Goal: Task Accomplishment & Management: Complete application form

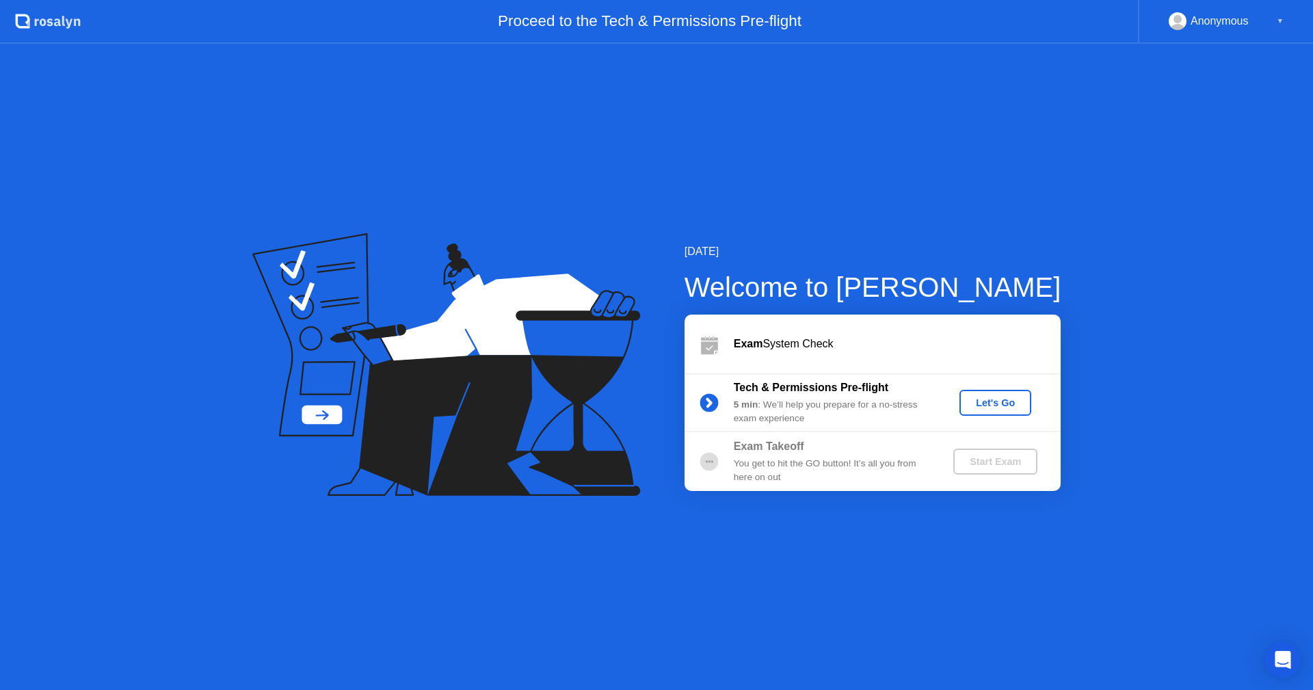
click at [1287, 655] on icon "Open Intercom Messenger" at bounding box center [1282, 660] width 16 height 18
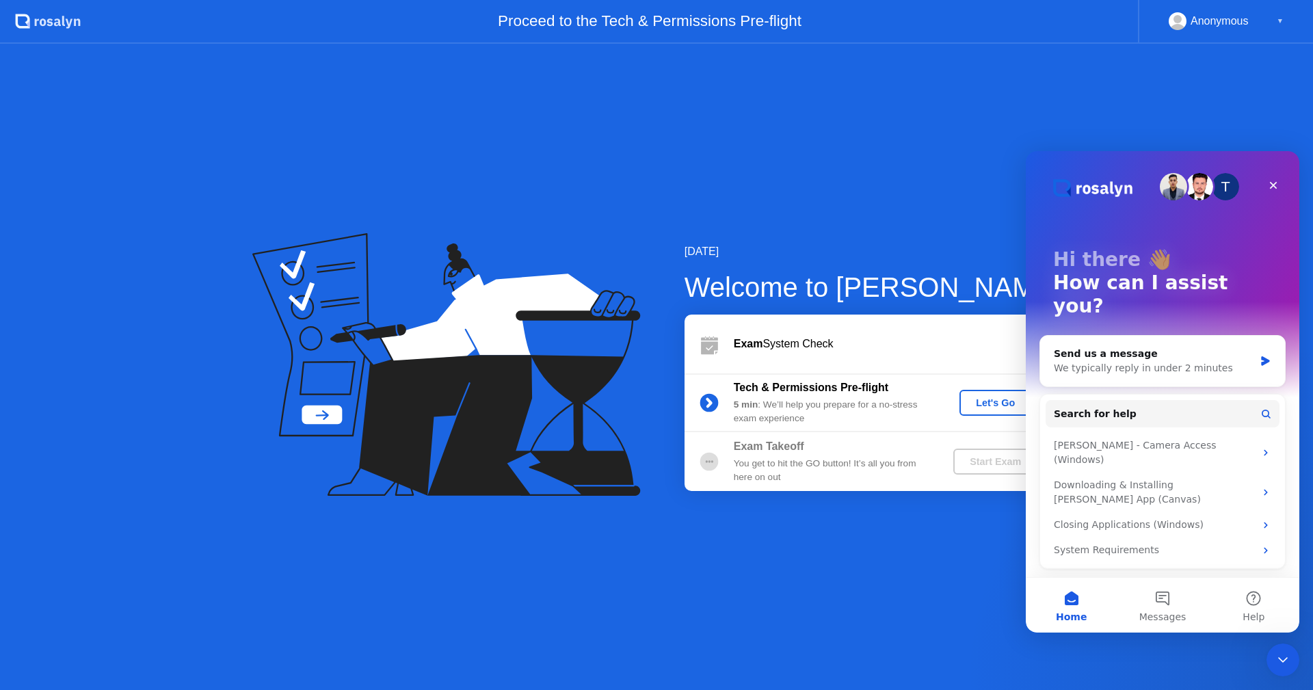
click at [930, 554] on div "[DATE] Welcome to [PERSON_NAME] Exam System Check Tech & Permissions Pre-flight…" at bounding box center [656, 367] width 1313 height 646
click at [1272, 187] on icon "Close" at bounding box center [1274, 186] width 8 height 8
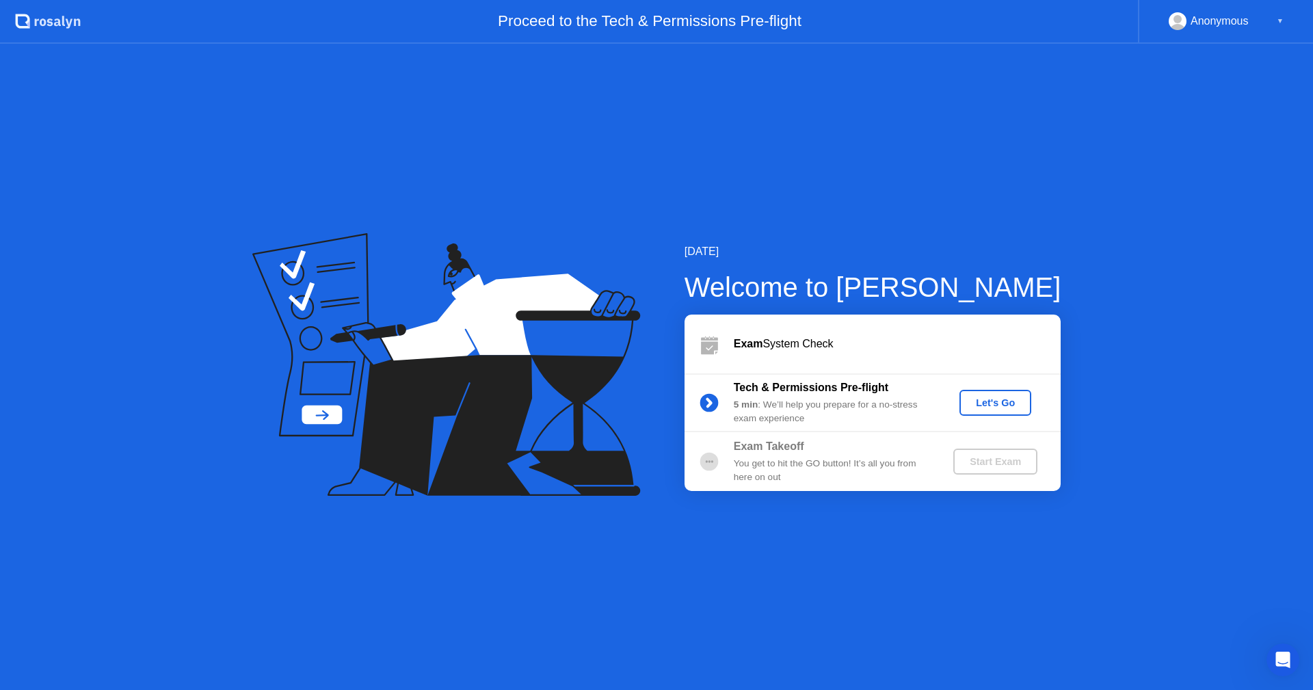
click at [982, 394] on button "Let's Go" at bounding box center [995, 403] width 72 height 26
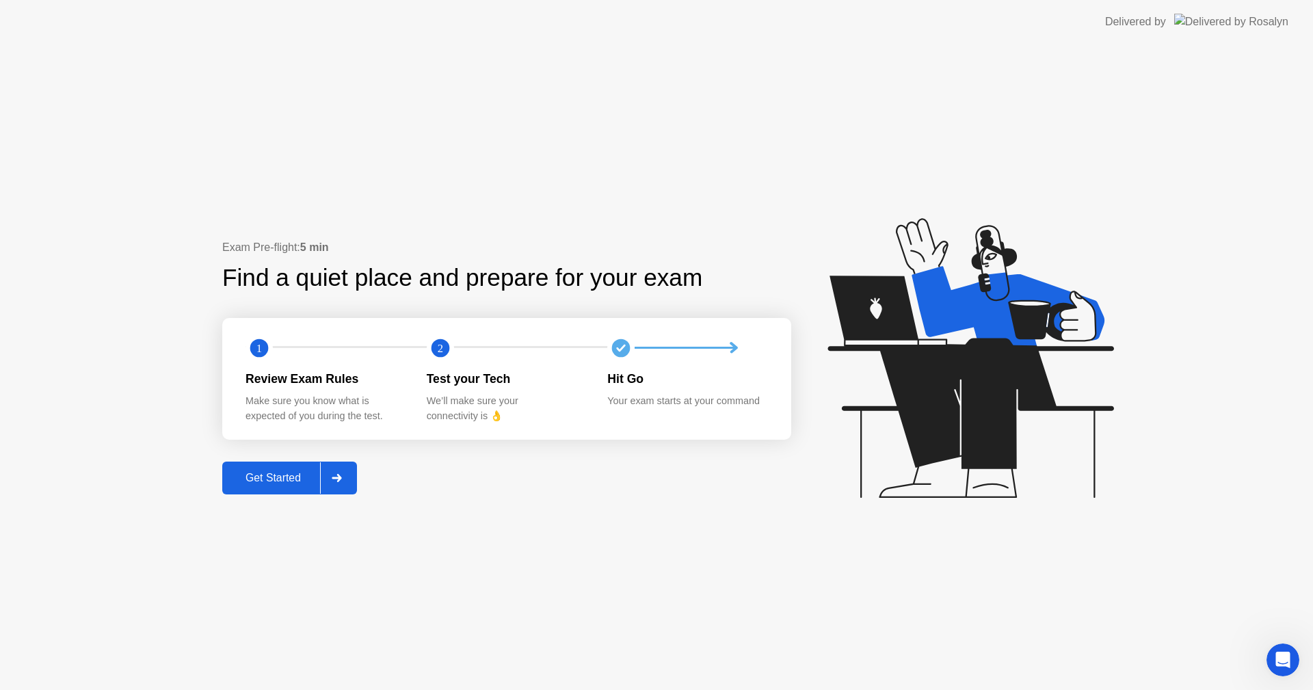
click at [309, 478] on div "Get Started" at bounding box center [273, 478] width 94 height 12
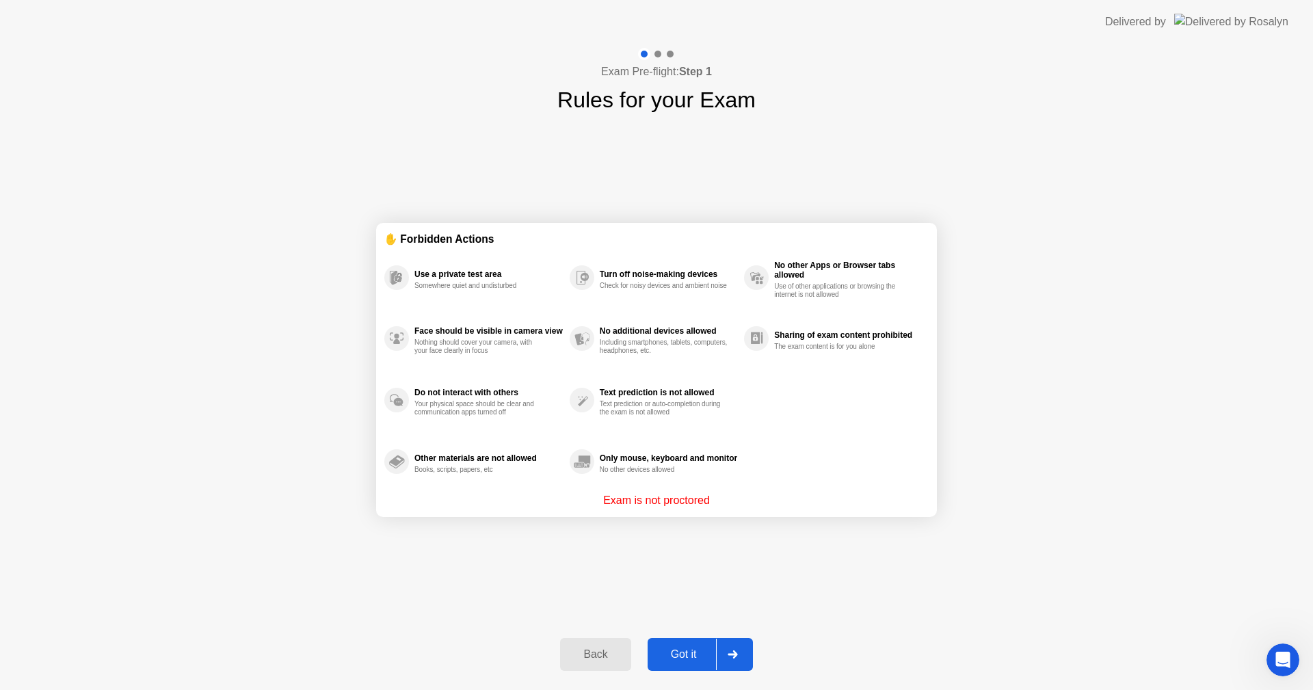
click at [630, 500] on p "Exam is not proctored" at bounding box center [656, 500] width 107 height 16
click at [688, 648] on div "Got it" at bounding box center [684, 654] width 64 height 12
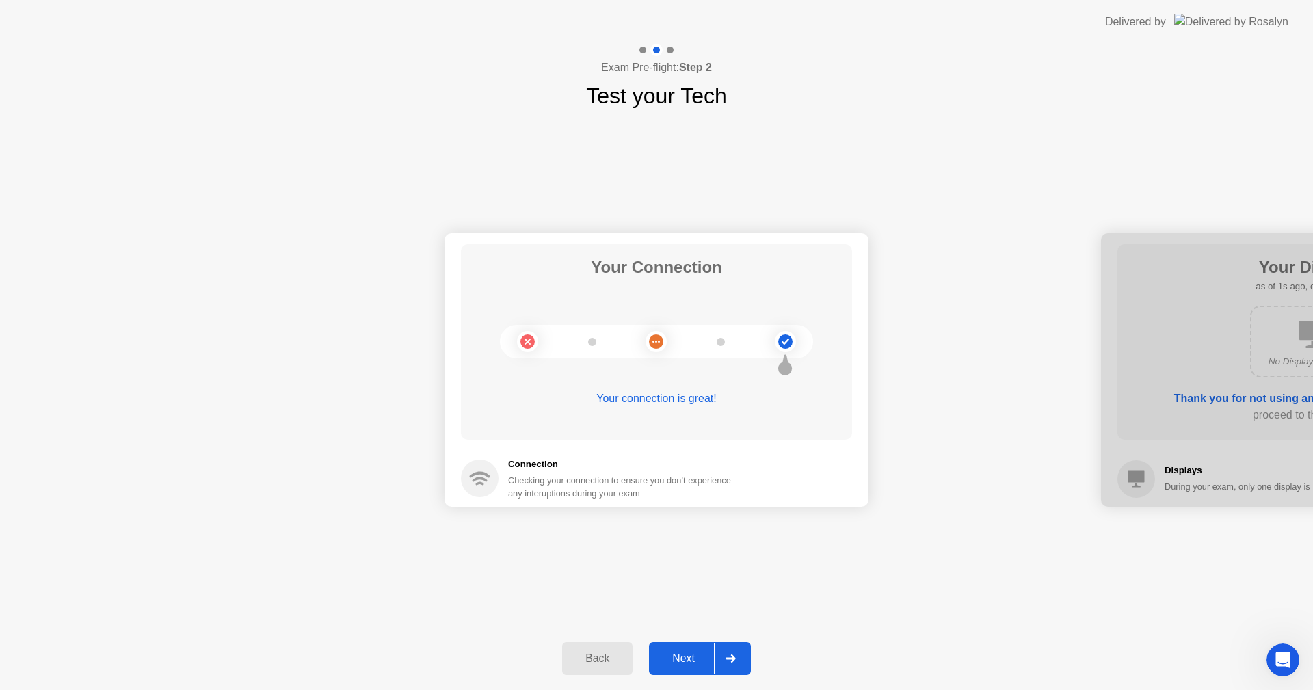
click at [688, 662] on div "Next" at bounding box center [683, 658] width 61 height 12
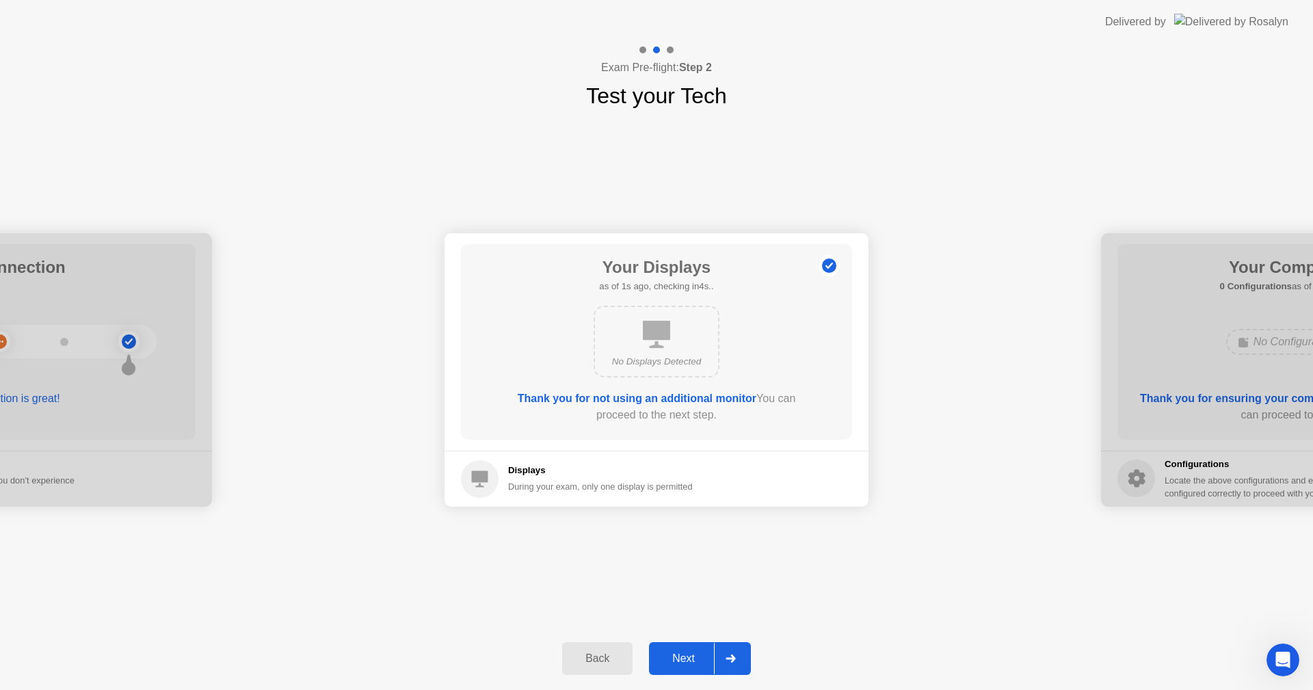
click at [682, 660] on div "Next" at bounding box center [683, 658] width 61 height 12
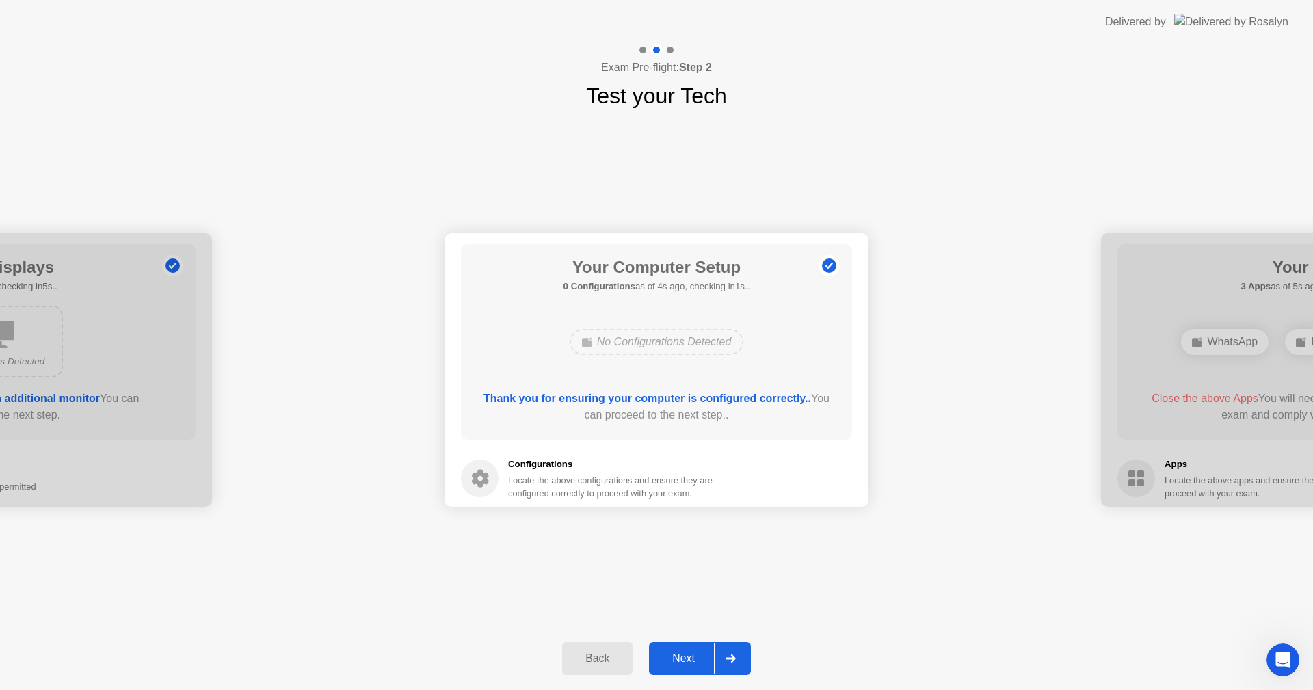
click at [685, 656] on div "Next" at bounding box center [683, 658] width 61 height 12
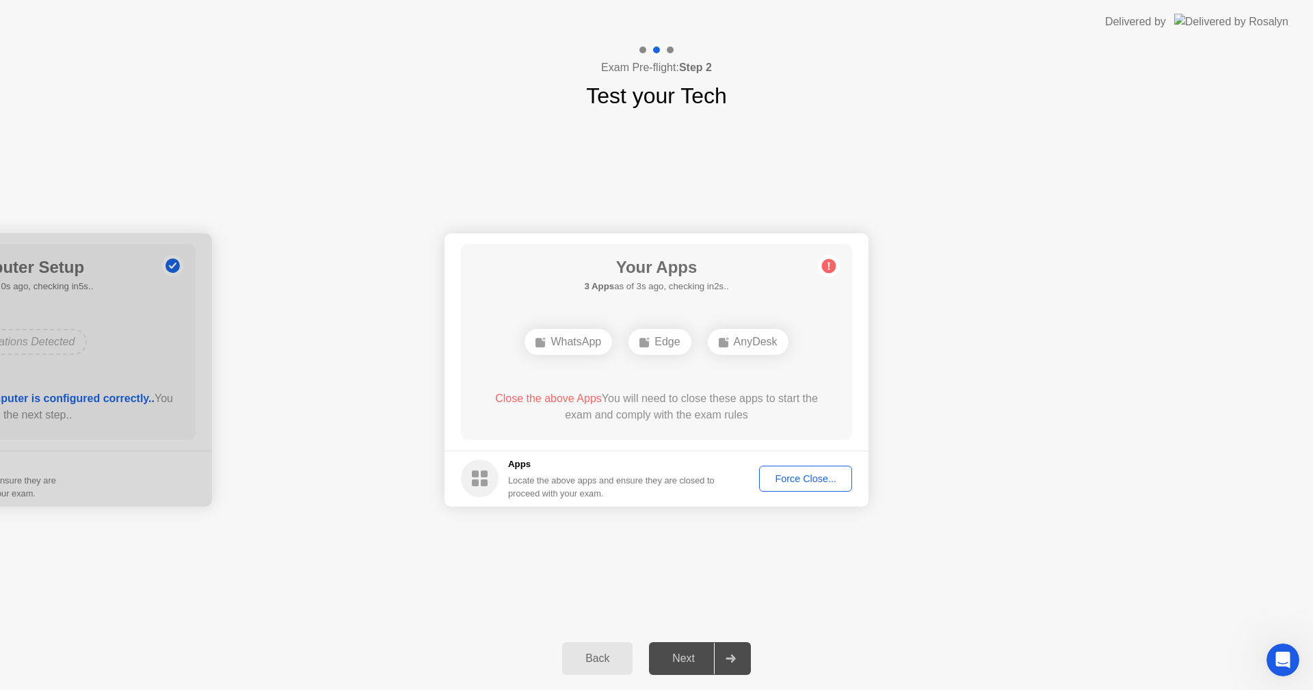
drag, startPoint x: 511, startPoint y: 470, endPoint x: 548, endPoint y: 465, distance: 37.2
click at [511, 470] on h5 "Apps" at bounding box center [611, 464] width 207 height 14
click at [783, 484] on div "Force Close..." at bounding box center [805, 478] width 83 height 11
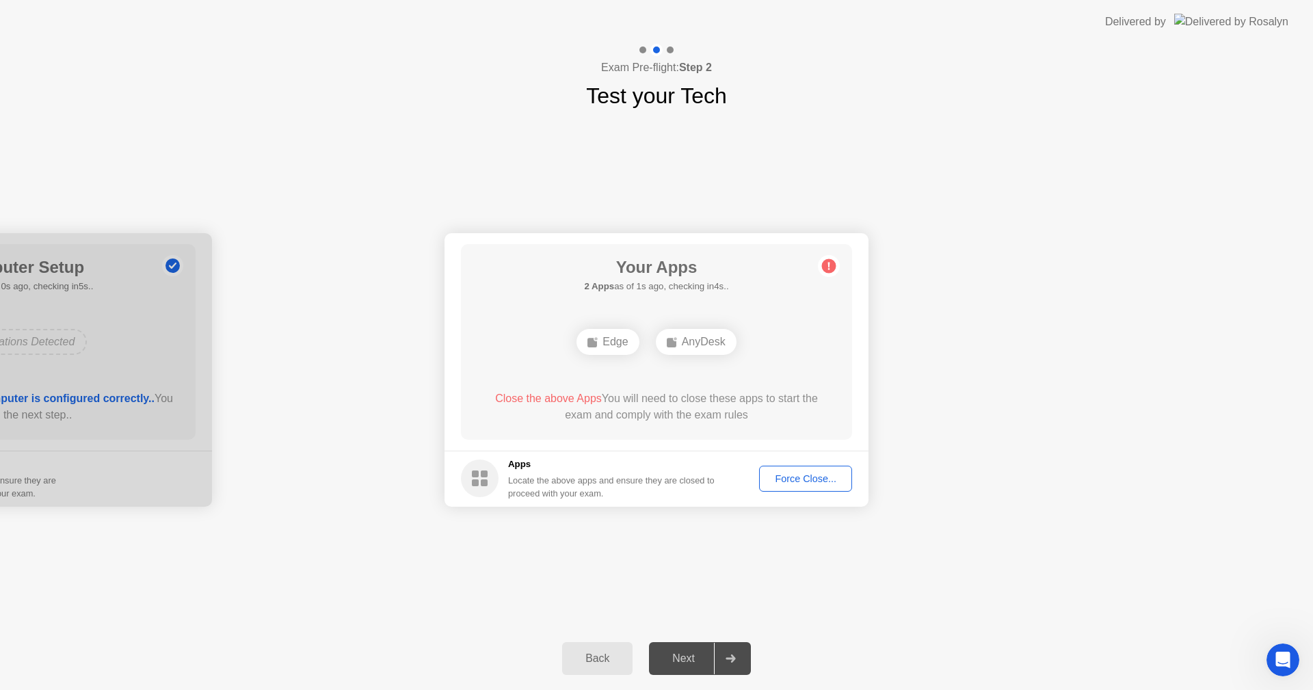
click at [533, 284] on div "Your Apps 2 Apps as of 1s ago, checking in4s.. Edge AnyDesk Close the above App…" at bounding box center [656, 342] width 391 height 196
click at [521, 265] on div "Your Apps 1 App as of 1s ago, checking in4s.. Edge Close the above App You will…" at bounding box center [656, 342] width 391 height 196
click at [840, 478] on div "Force Close..." at bounding box center [805, 478] width 83 height 11
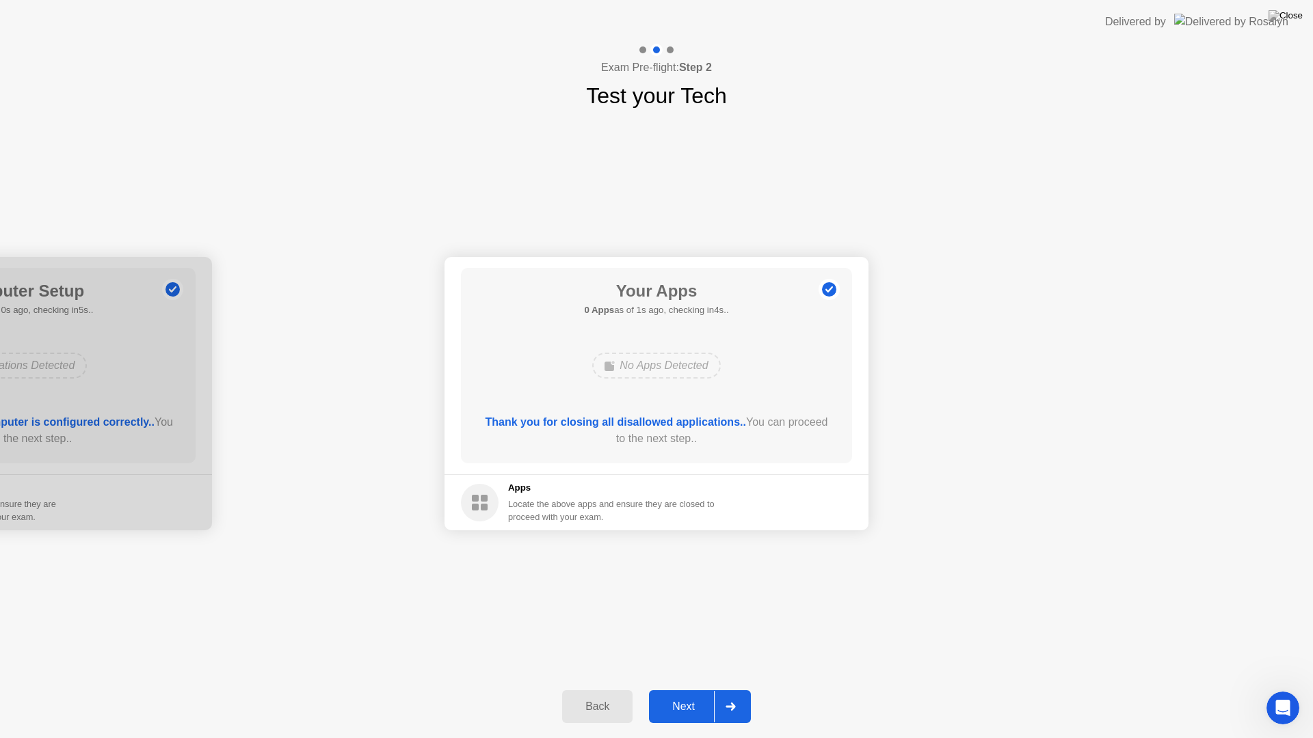
click at [690, 689] on div "Next" at bounding box center [683, 707] width 61 height 12
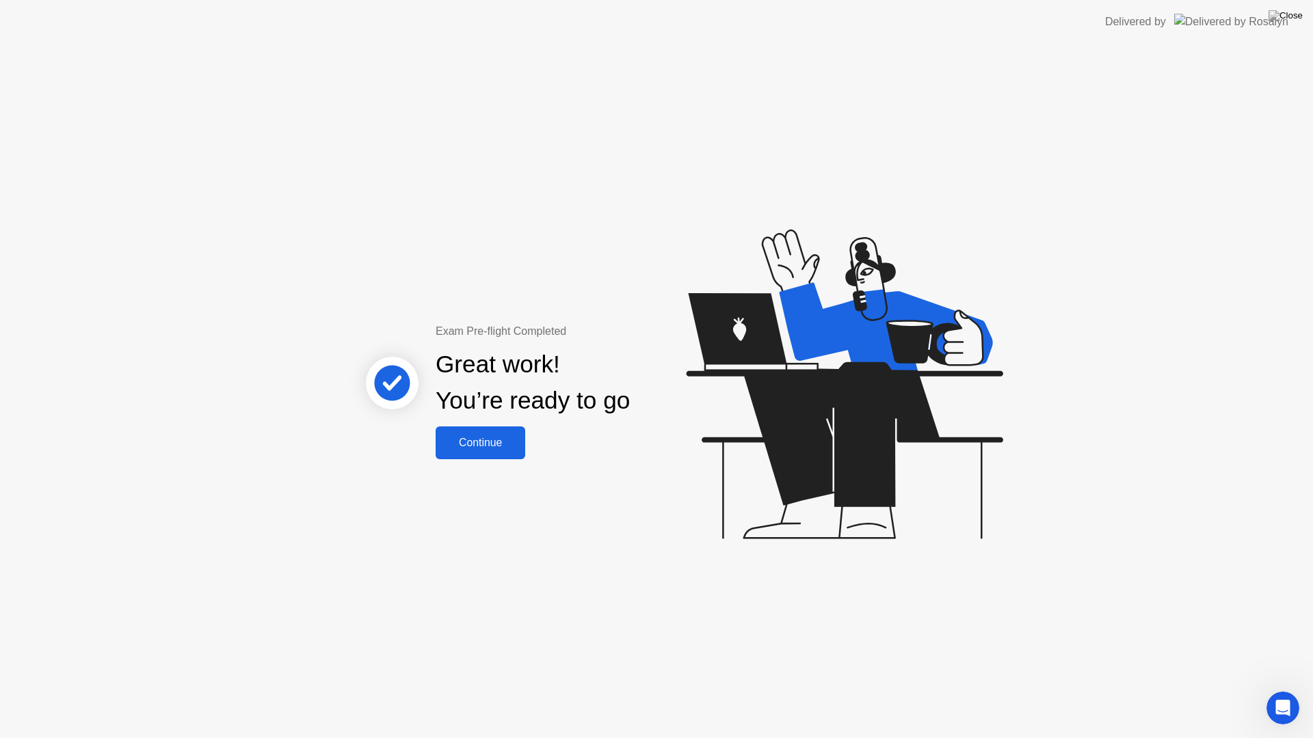
click at [503, 438] on div "Continue" at bounding box center [480, 443] width 81 height 12
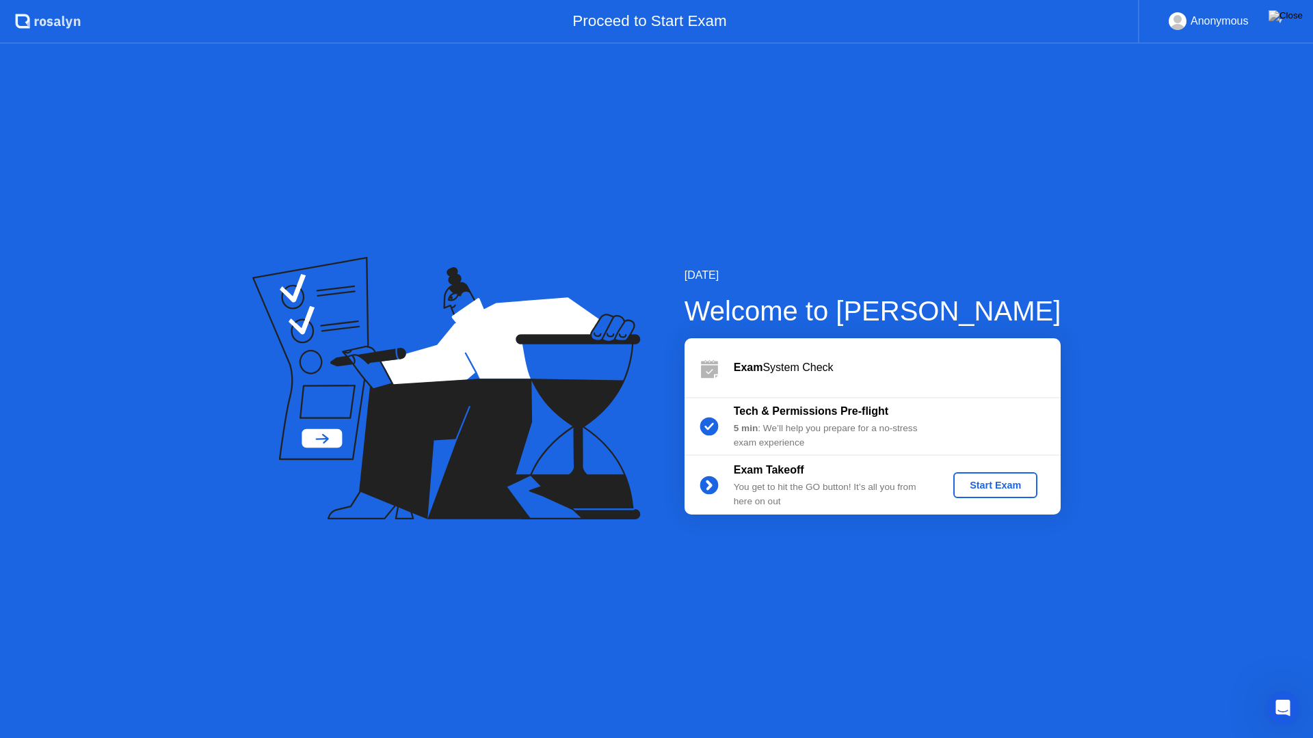
click at [1007, 488] on div "Start Exam" at bounding box center [994, 485] width 73 height 11
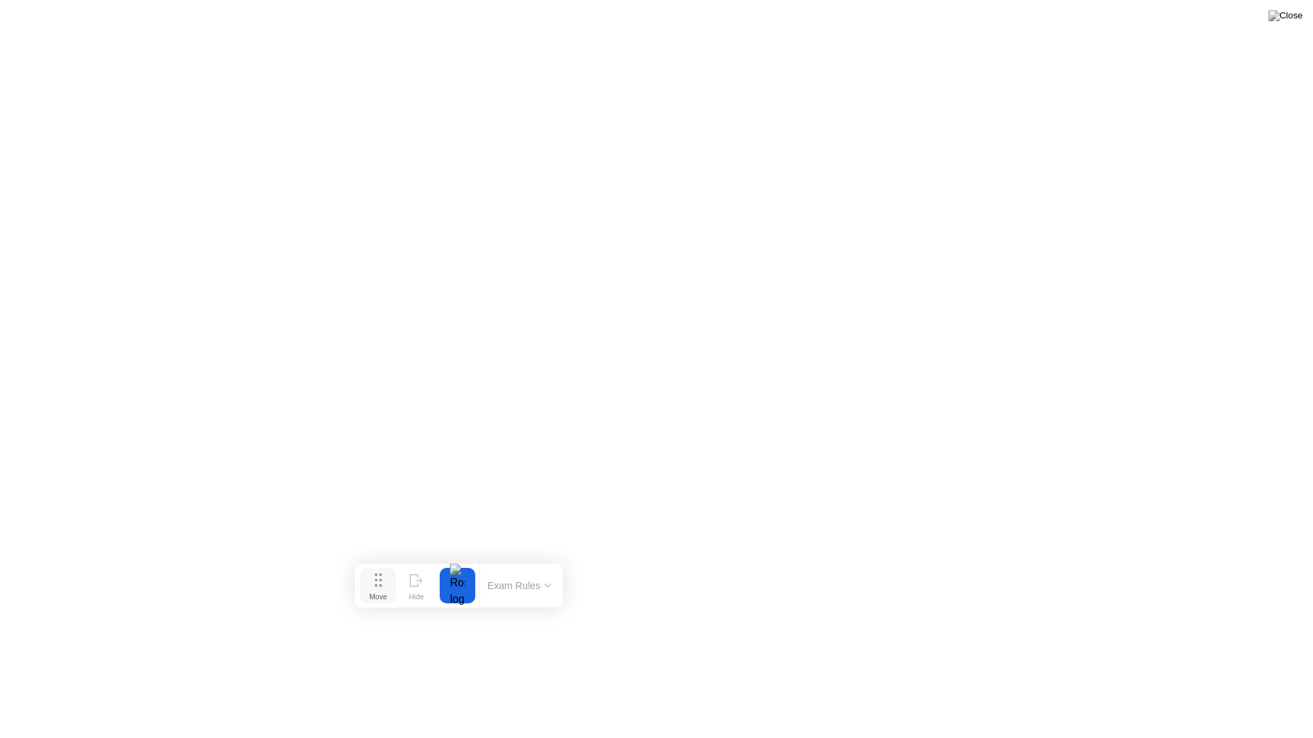
drag, startPoint x: 574, startPoint y: 712, endPoint x: 374, endPoint y: 582, distance: 238.2
click at [375, 582] on circle at bounding box center [376, 580] width 3 height 3
click at [455, 589] on div at bounding box center [455, 587] width 29 height 36
click at [515, 582] on button "Exam Rules" at bounding box center [517, 586] width 72 height 12
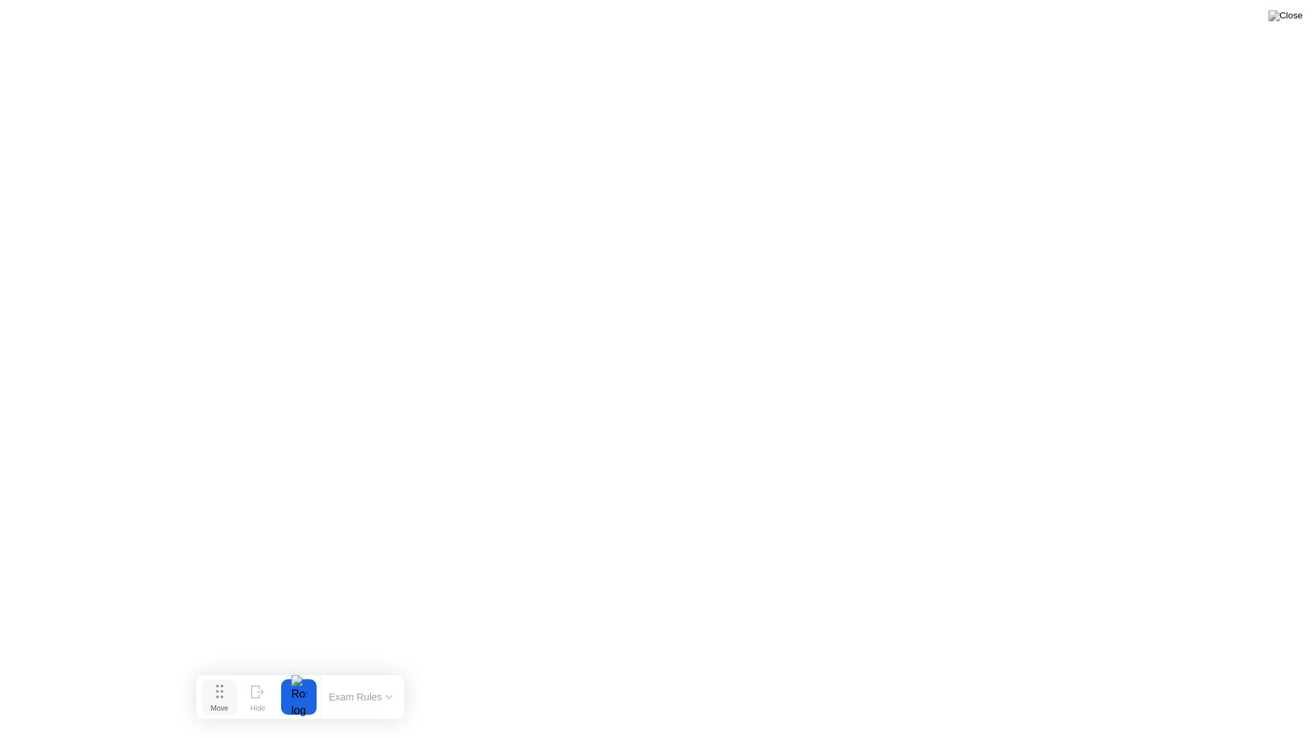
drag, startPoint x: 386, startPoint y: 579, endPoint x: 215, endPoint y: 697, distance: 208.0
click at [215, 689] on button "Move" at bounding box center [220, 698] width 36 height 36
click at [1168, 689] on div "End Proctoring Session" at bounding box center [1200, 700] width 164 height 14
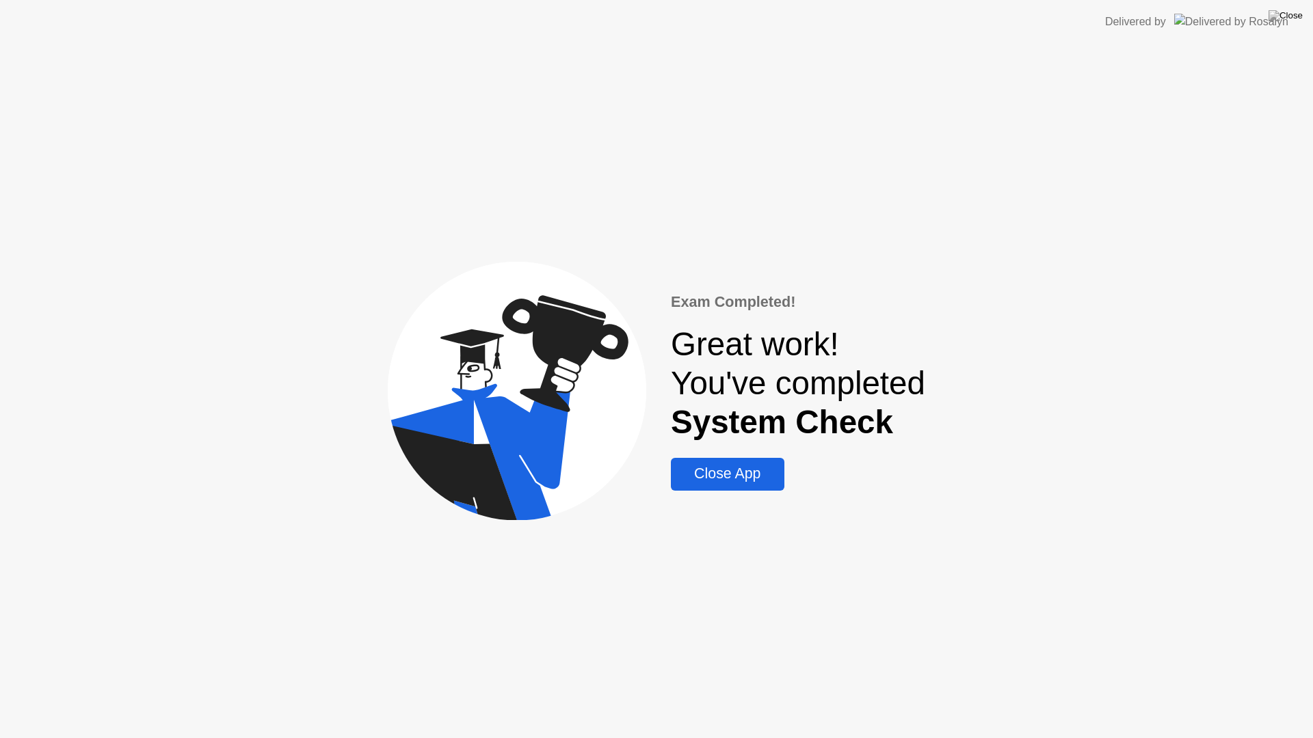
click at [750, 470] on div "Close App" at bounding box center [727, 474] width 105 height 17
